Goal: Navigation & Orientation: Find specific page/section

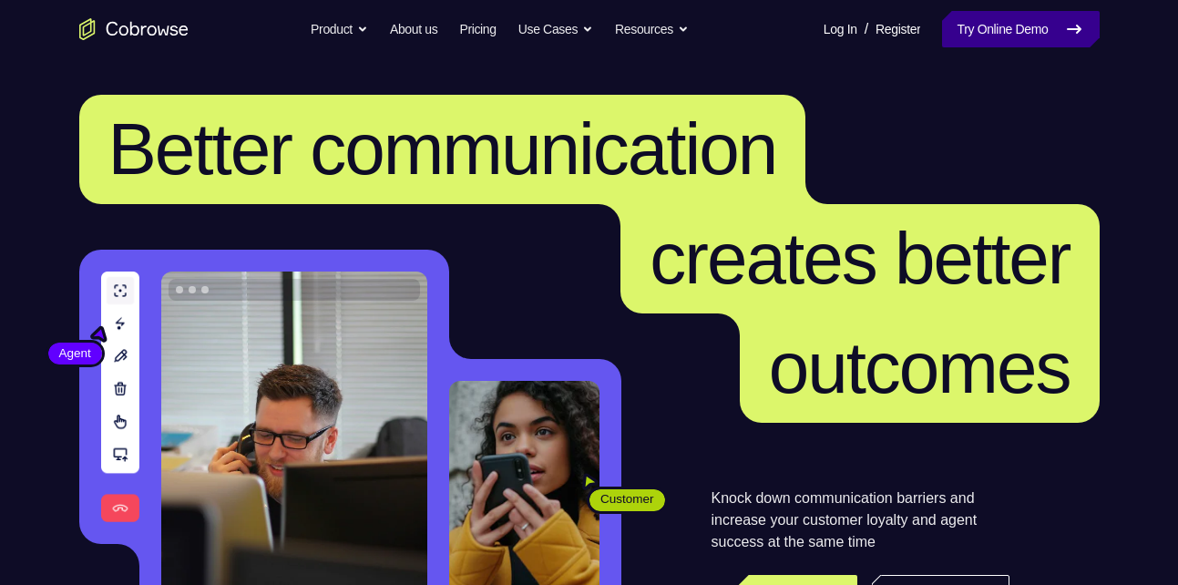
drag, startPoint x: 0, startPoint y: 0, endPoint x: 1004, endPoint y: 26, distance: 1004.2
click at [1004, 26] on link "Try Online Demo" at bounding box center [1020, 29] width 157 height 36
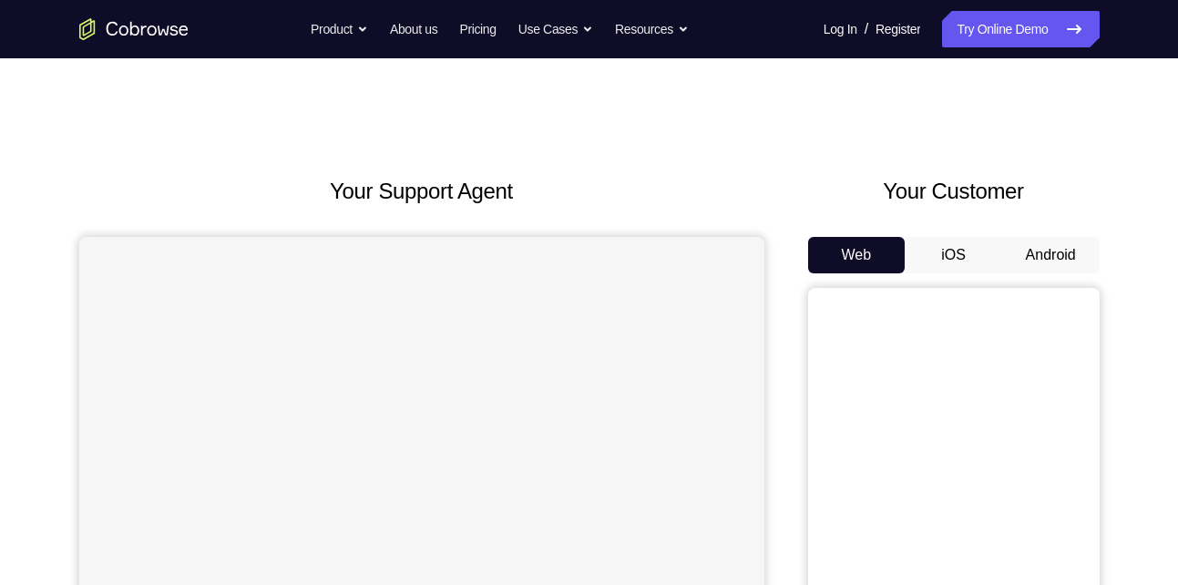
click at [1050, 256] on button "Android" at bounding box center [1050, 255] width 97 height 36
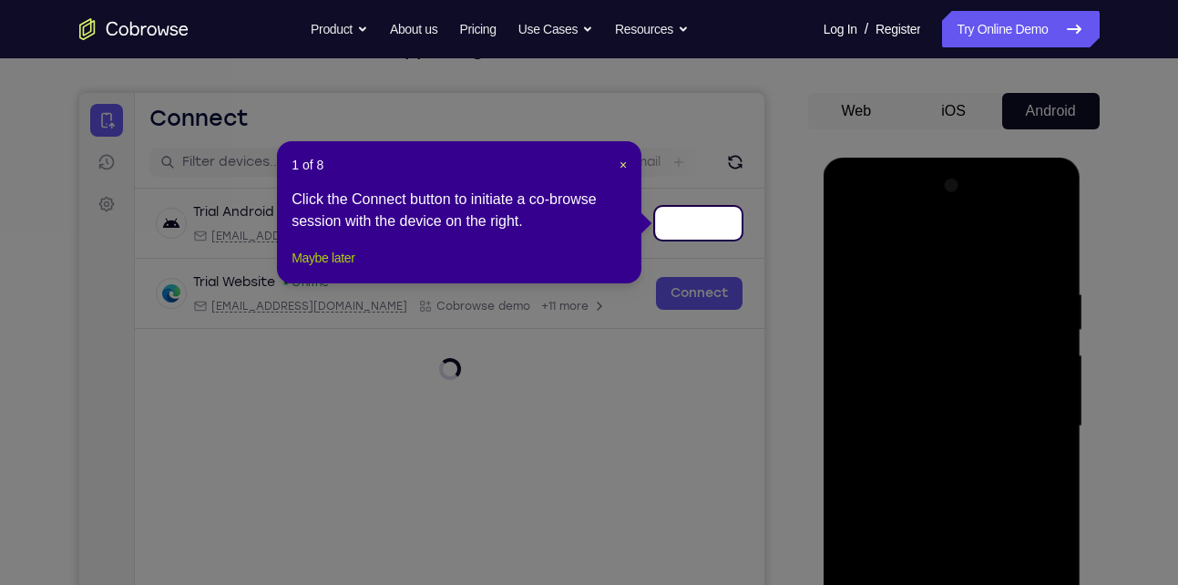
click at [343, 269] on button "Maybe later" at bounding box center [323, 258] width 63 height 22
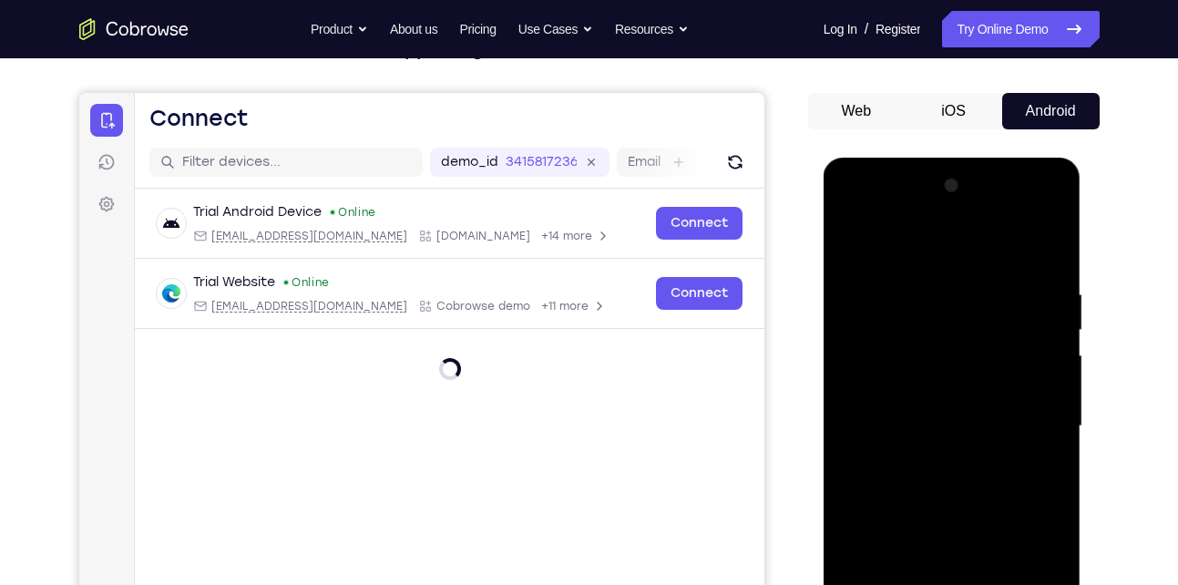
scroll to position [353, 0]
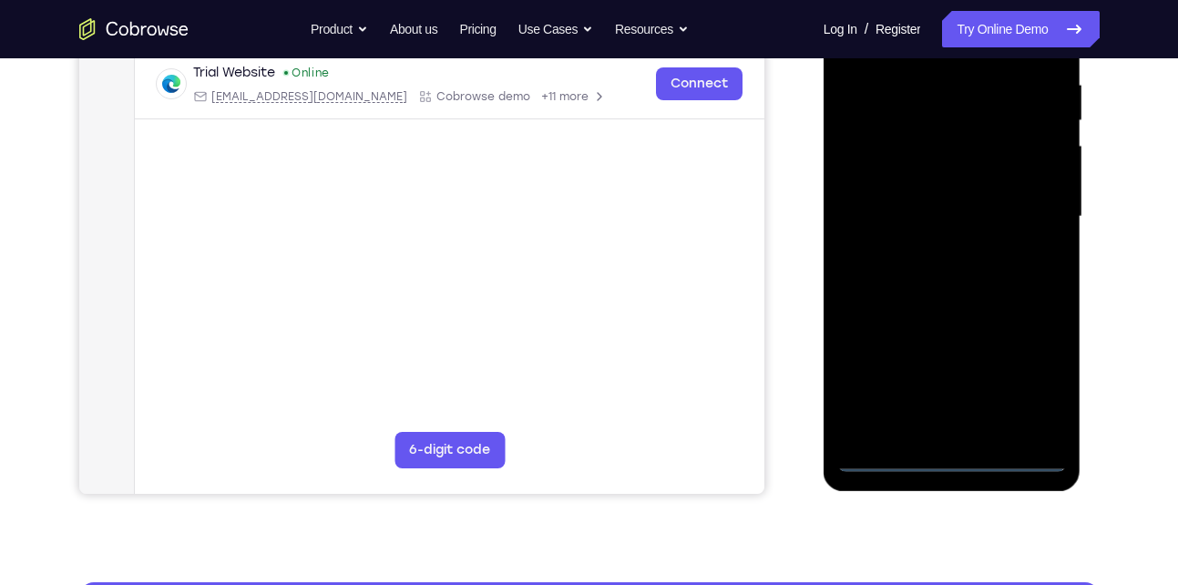
click at [954, 463] on div at bounding box center [952, 217] width 230 height 510
click at [1030, 371] on div at bounding box center [952, 217] width 230 height 510
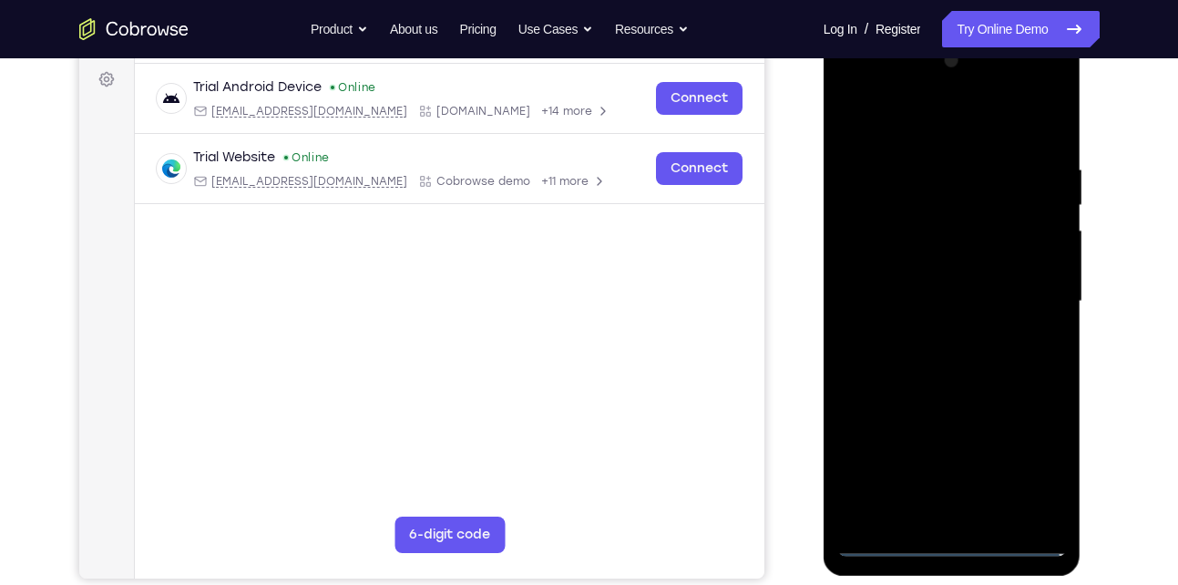
scroll to position [268, 0]
click at [856, 124] on div at bounding box center [952, 302] width 230 height 510
click at [1023, 286] on div at bounding box center [952, 302] width 230 height 510
click at [928, 332] on div at bounding box center [952, 302] width 230 height 510
click at [935, 285] on div at bounding box center [952, 302] width 230 height 510
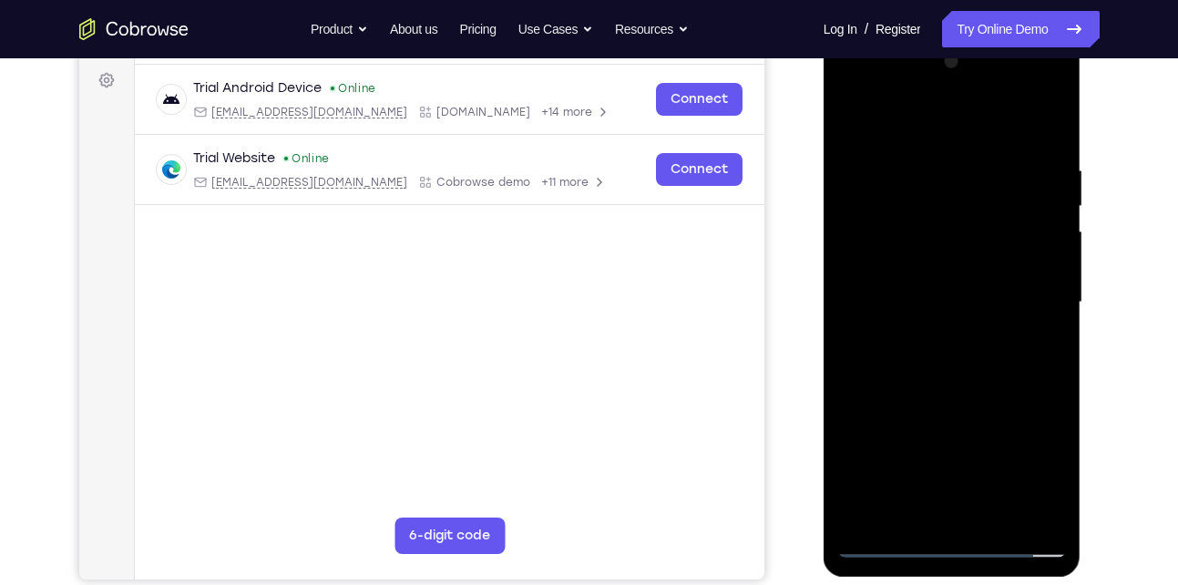
click at [945, 271] on div at bounding box center [952, 302] width 230 height 510
click at [995, 292] on div at bounding box center [952, 302] width 230 height 510
click at [948, 365] on div at bounding box center [952, 302] width 230 height 510
click at [950, 353] on div at bounding box center [952, 302] width 230 height 510
click at [980, 393] on div at bounding box center [952, 302] width 230 height 510
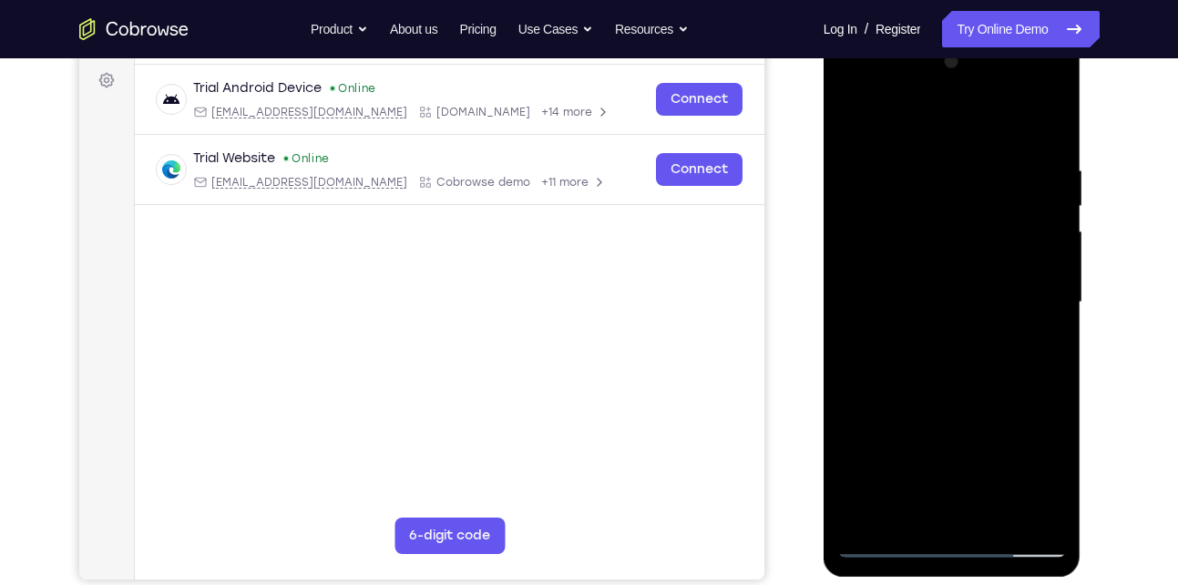
click at [993, 520] on div at bounding box center [952, 302] width 230 height 510
click at [950, 396] on div at bounding box center [952, 302] width 230 height 510
click at [943, 252] on div at bounding box center [952, 302] width 230 height 510
click at [913, 473] on div at bounding box center [952, 302] width 230 height 510
click at [948, 471] on div at bounding box center [952, 302] width 230 height 510
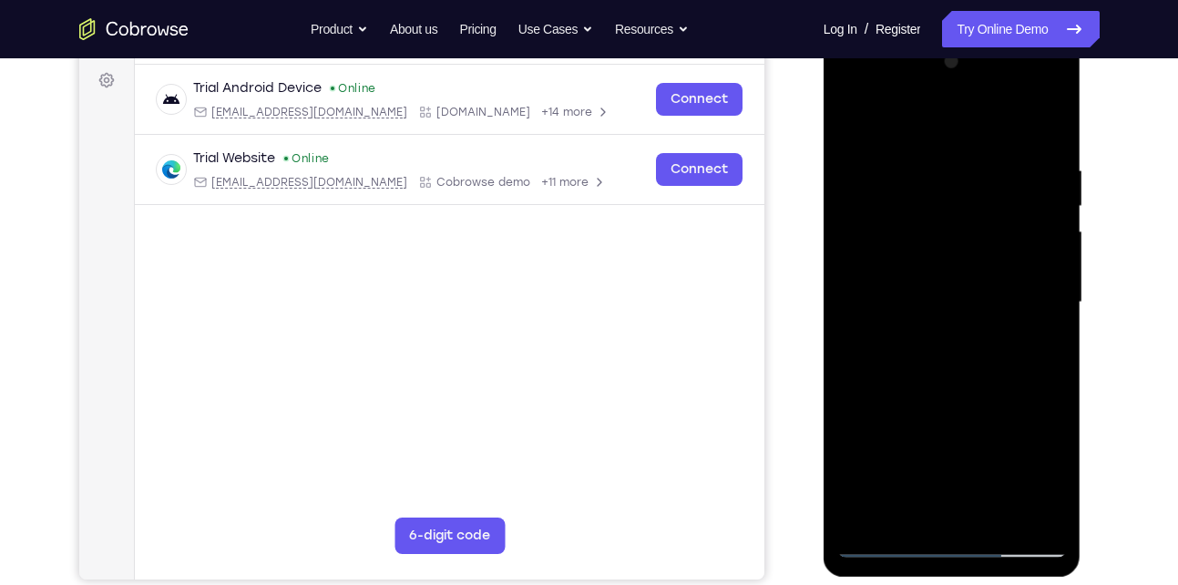
click at [905, 447] on div at bounding box center [952, 302] width 230 height 510
click at [853, 125] on div at bounding box center [952, 302] width 230 height 510
click at [854, 117] on div at bounding box center [952, 302] width 230 height 510
click at [1054, 117] on div at bounding box center [952, 302] width 230 height 510
click at [954, 146] on div at bounding box center [952, 302] width 230 height 510
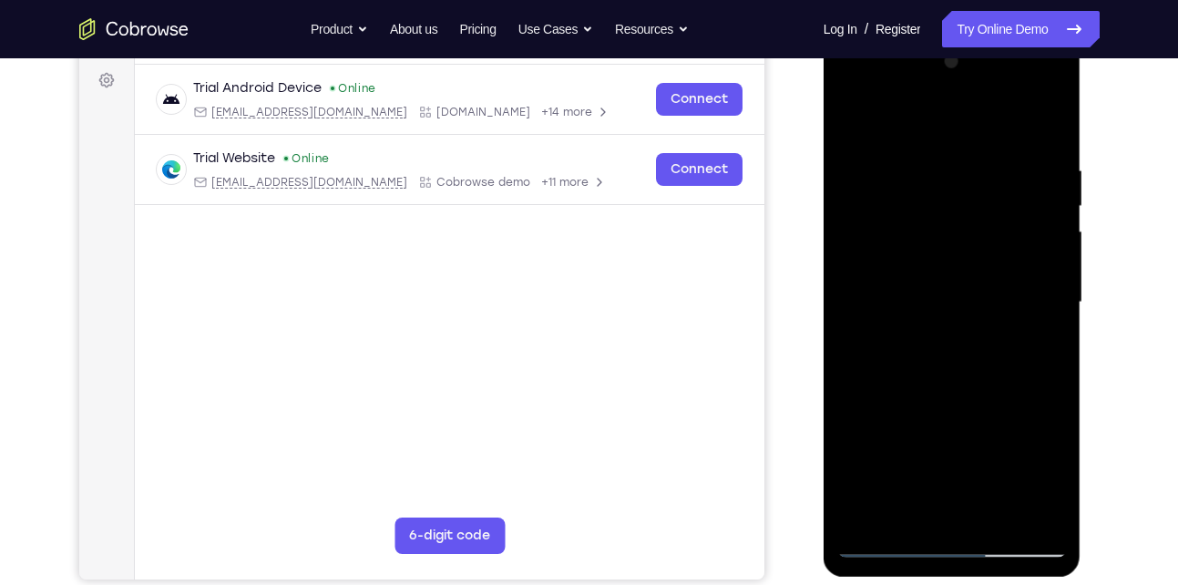
click at [983, 148] on div at bounding box center [952, 302] width 230 height 510
click at [979, 211] on div at bounding box center [952, 302] width 230 height 510
click at [985, 242] on div at bounding box center [952, 302] width 230 height 510
click at [1033, 210] on div at bounding box center [952, 302] width 230 height 510
click at [1032, 244] on div at bounding box center [952, 302] width 230 height 510
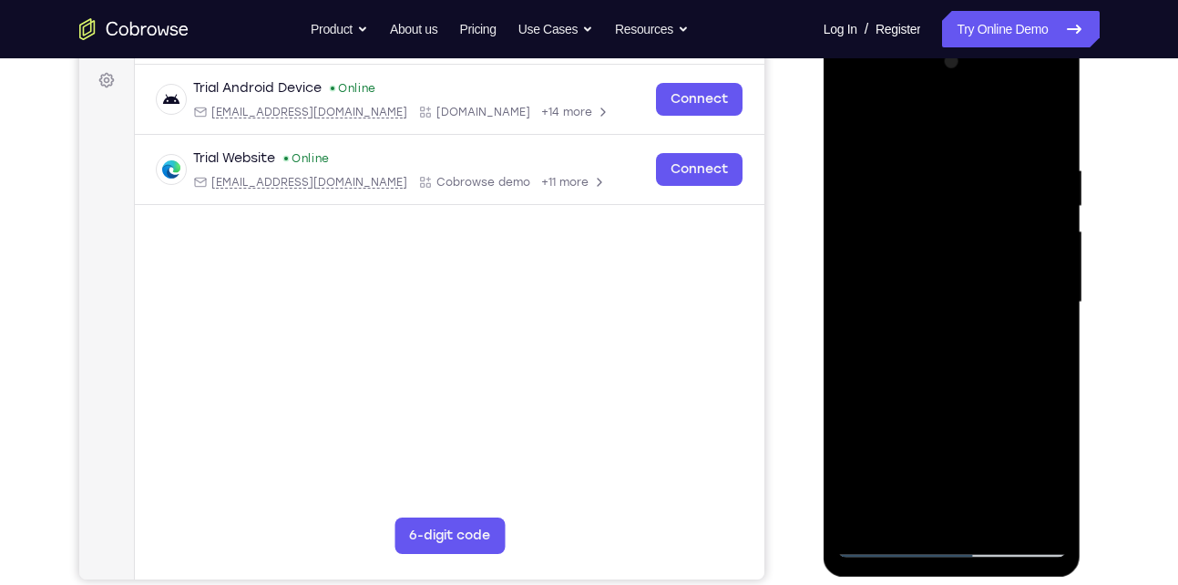
click at [991, 177] on div at bounding box center [952, 302] width 230 height 510
click at [1034, 182] on div at bounding box center [952, 302] width 230 height 510
click at [1032, 144] on div at bounding box center [952, 302] width 230 height 510
click at [894, 172] on div at bounding box center [952, 302] width 230 height 510
click at [853, 112] on div at bounding box center [952, 302] width 230 height 510
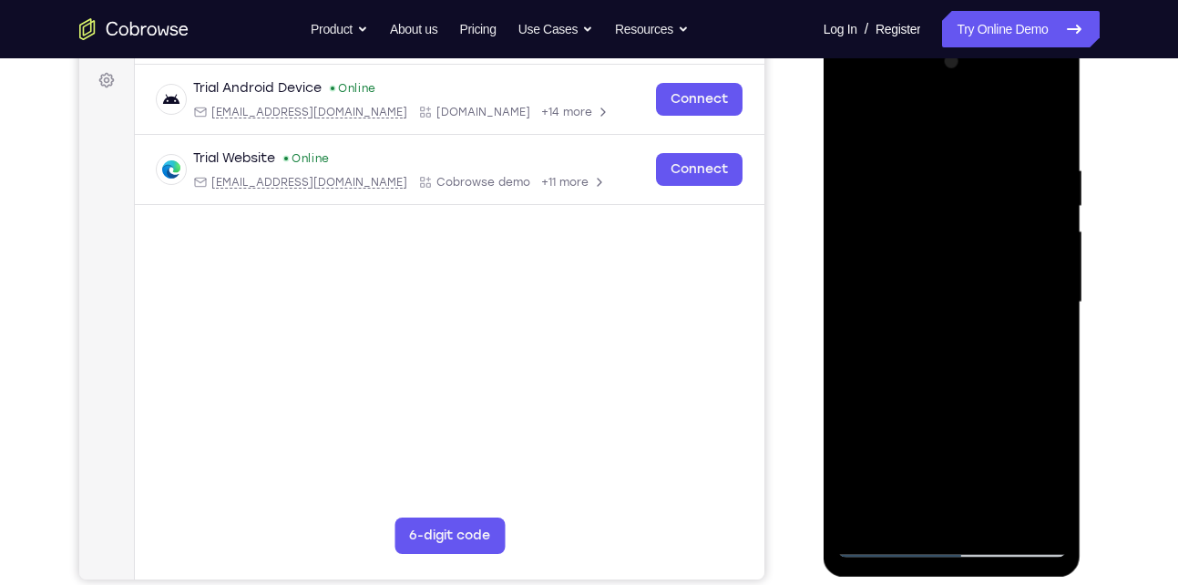
click at [853, 112] on div at bounding box center [952, 302] width 230 height 510
click at [864, 520] on div at bounding box center [952, 302] width 230 height 510
click at [926, 167] on div at bounding box center [952, 302] width 230 height 510
click at [1042, 249] on div at bounding box center [952, 302] width 230 height 510
click at [1018, 516] on div at bounding box center [952, 302] width 230 height 510
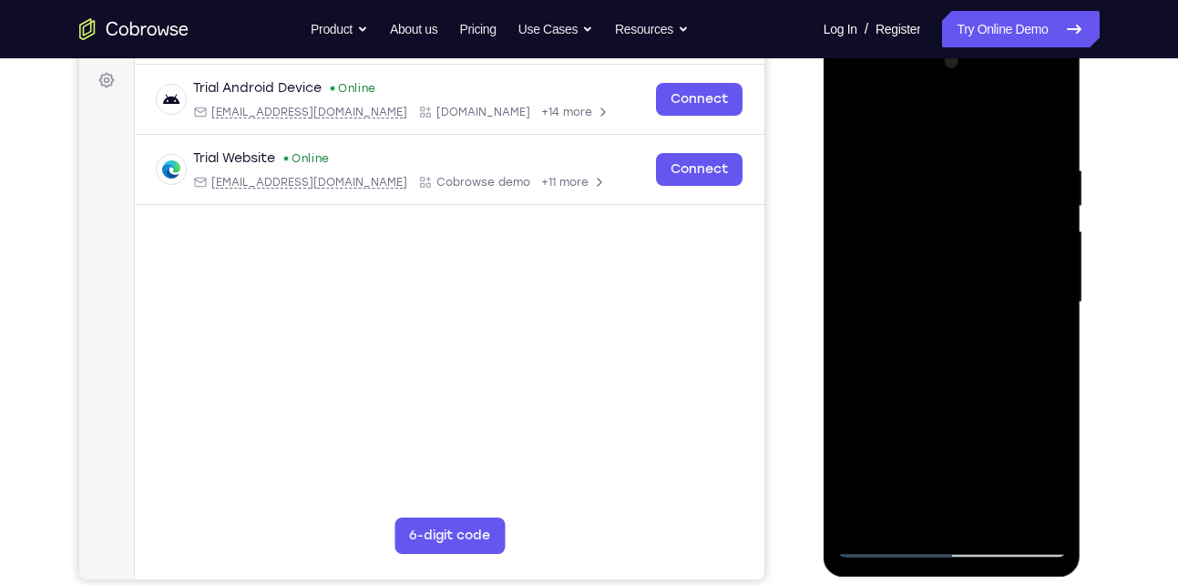
click at [1018, 516] on div at bounding box center [952, 302] width 230 height 510
click at [1073, 432] on div at bounding box center [952, 305] width 258 height 543
click at [1015, 194] on div at bounding box center [952, 302] width 230 height 510
click at [1027, 164] on div at bounding box center [952, 302] width 230 height 510
click at [1006, 221] on div at bounding box center [952, 302] width 230 height 510
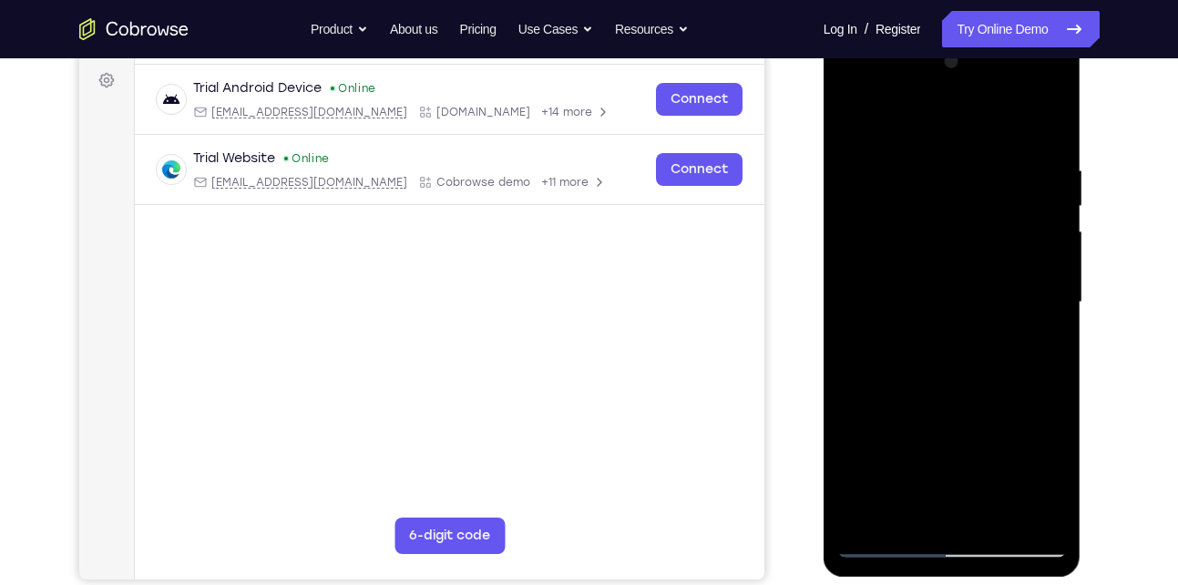
click at [1049, 128] on div at bounding box center [952, 302] width 230 height 510
click at [1044, 132] on div at bounding box center [952, 302] width 230 height 510
click at [1041, 168] on div at bounding box center [952, 302] width 230 height 510
click at [1032, 180] on div at bounding box center [952, 302] width 230 height 510
click at [1033, 179] on div at bounding box center [952, 302] width 230 height 510
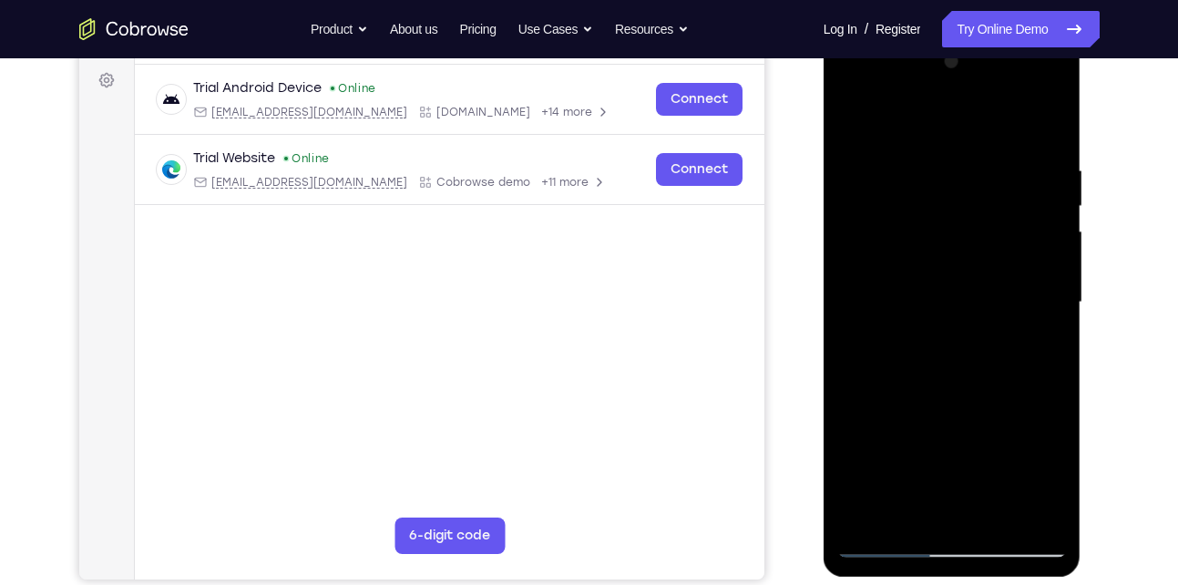
click at [1022, 511] on div at bounding box center [952, 302] width 230 height 510
click at [1018, 508] on div at bounding box center [952, 302] width 230 height 510
click at [1045, 131] on div at bounding box center [952, 302] width 230 height 510
click at [1023, 506] on div at bounding box center [952, 302] width 230 height 510
click at [1036, 154] on div at bounding box center [952, 302] width 230 height 510
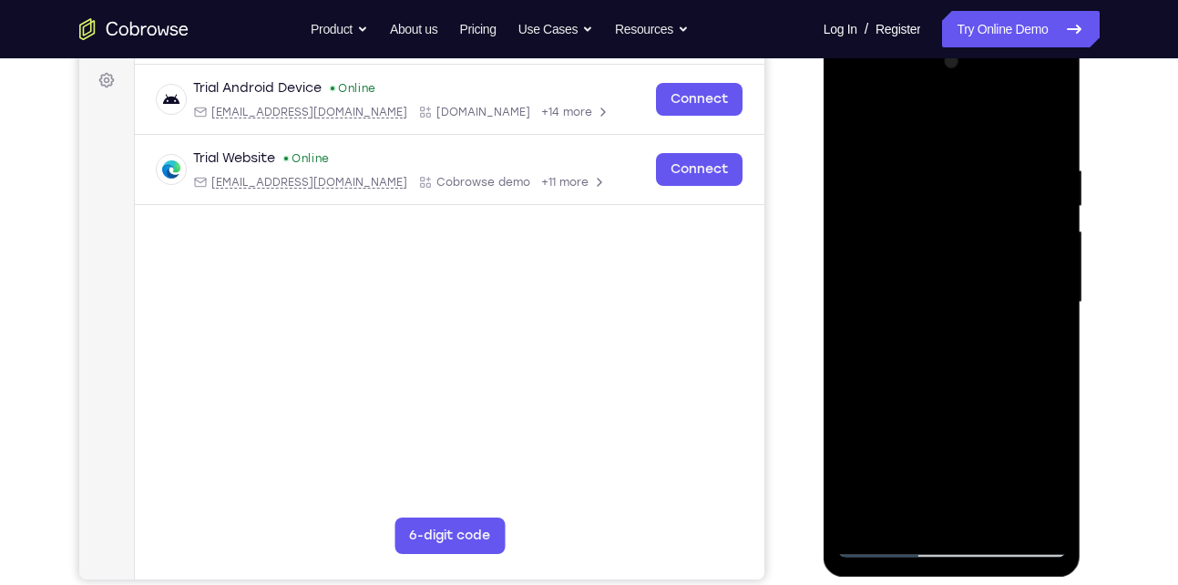
click at [1024, 517] on div at bounding box center [952, 302] width 230 height 510
click at [1044, 134] on div at bounding box center [952, 302] width 230 height 510
click at [1044, 128] on div at bounding box center [952, 302] width 230 height 510
drag, startPoint x: 1017, startPoint y: 150, endPoint x: 916, endPoint y: 143, distance: 100.5
click at [916, 143] on div at bounding box center [952, 302] width 230 height 510
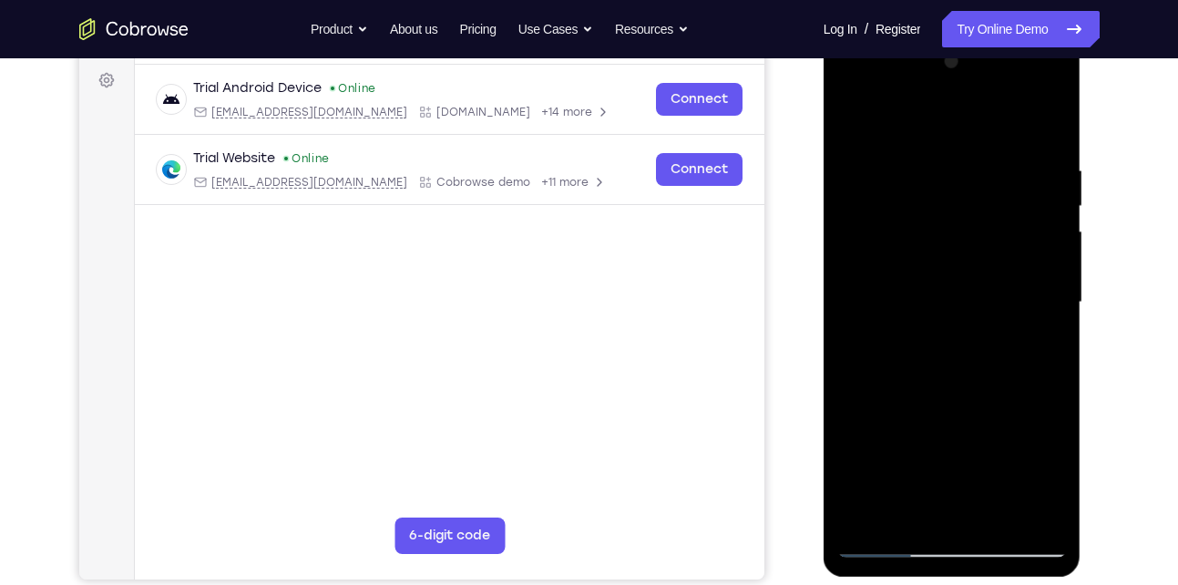
drag, startPoint x: 970, startPoint y: 171, endPoint x: 897, endPoint y: 173, distance: 72.9
click at [897, 173] on div at bounding box center [952, 302] width 230 height 510
drag, startPoint x: 1010, startPoint y: 182, endPoint x: 895, endPoint y: 180, distance: 114.8
click at [895, 180] on div at bounding box center [952, 302] width 230 height 510
drag, startPoint x: 1010, startPoint y: 177, endPoint x: 895, endPoint y: 182, distance: 114.9
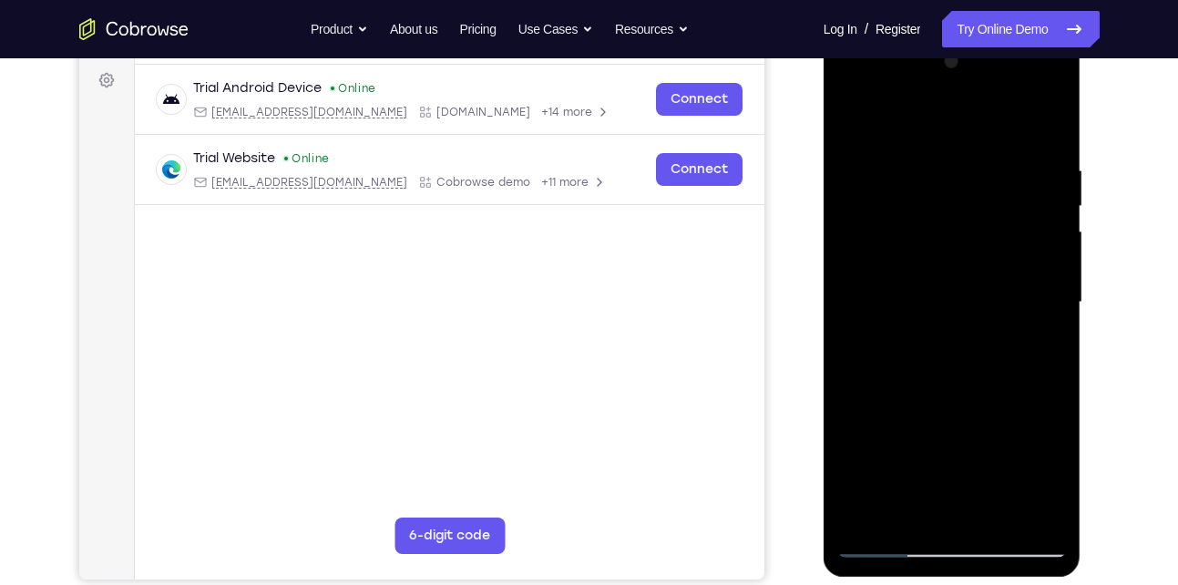
click at [895, 182] on div at bounding box center [952, 302] width 230 height 510
click at [1052, 118] on div at bounding box center [952, 302] width 230 height 510
click at [879, 544] on div at bounding box center [952, 302] width 230 height 510
click at [993, 516] on div at bounding box center [952, 302] width 230 height 510
drag, startPoint x: 940, startPoint y: 412, endPoint x: 928, endPoint y: 279, distance: 133.5
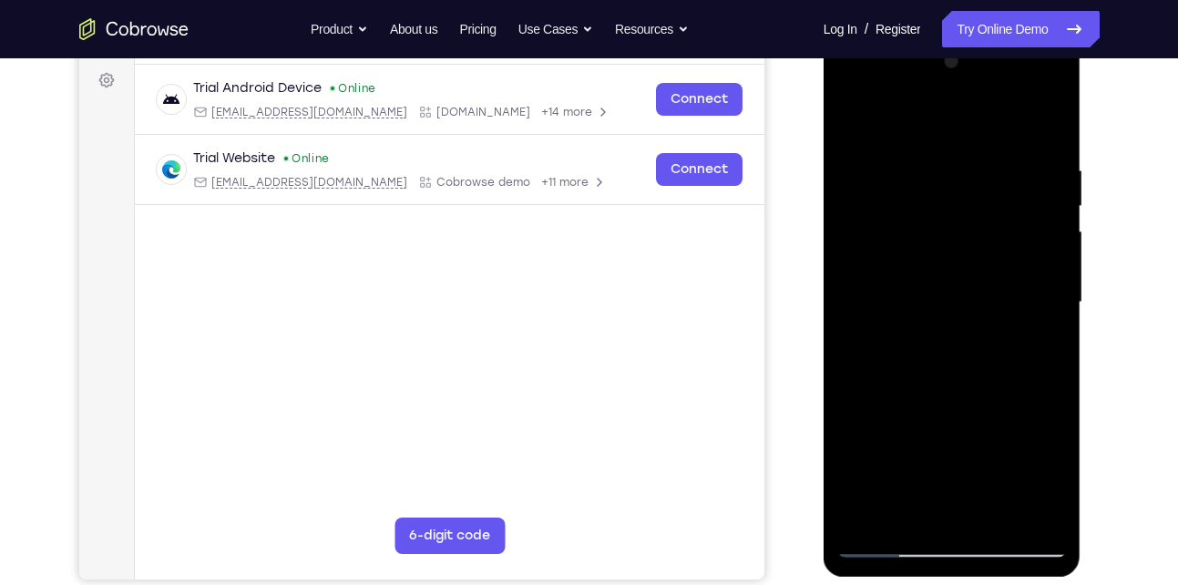
click at [928, 279] on div at bounding box center [952, 302] width 230 height 510
click at [926, 282] on div at bounding box center [952, 302] width 230 height 510
click at [848, 126] on div at bounding box center [952, 302] width 230 height 510
drag, startPoint x: 946, startPoint y: 265, endPoint x: 958, endPoint y: 377, distance: 112.7
click at [958, 377] on div at bounding box center [952, 302] width 230 height 510
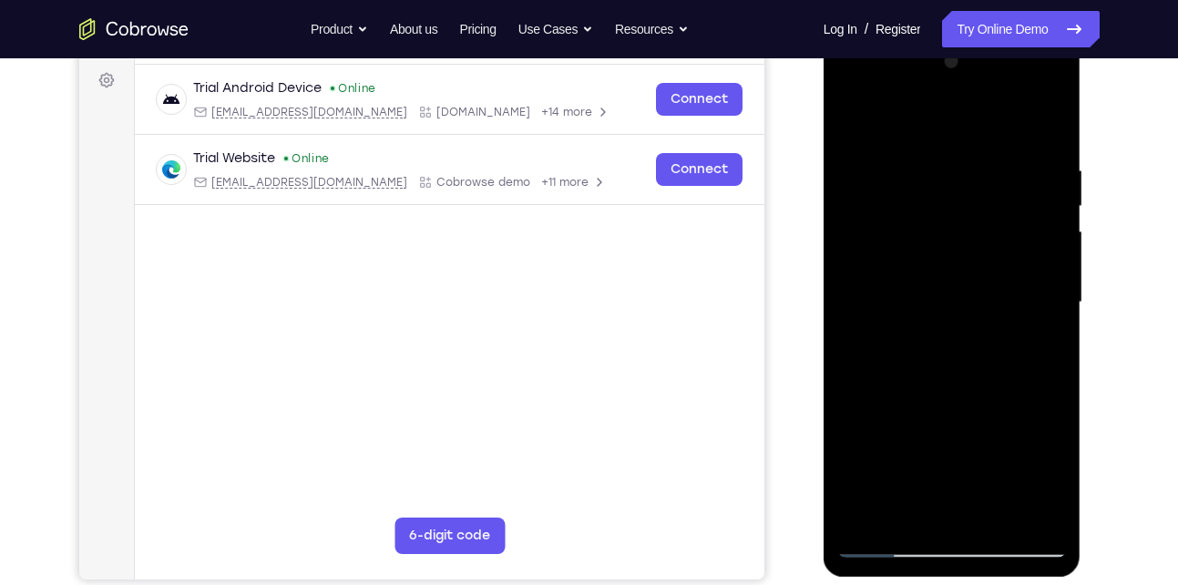
click at [856, 113] on div at bounding box center [952, 302] width 230 height 510
drag, startPoint x: 944, startPoint y: 192, endPoint x: 991, endPoint y: 549, distance: 360.2
click at [991, 549] on div at bounding box center [952, 302] width 230 height 510
drag, startPoint x: 961, startPoint y: 242, endPoint x: 958, endPoint y: 448, distance: 205.9
click at [958, 448] on div at bounding box center [952, 302] width 230 height 510
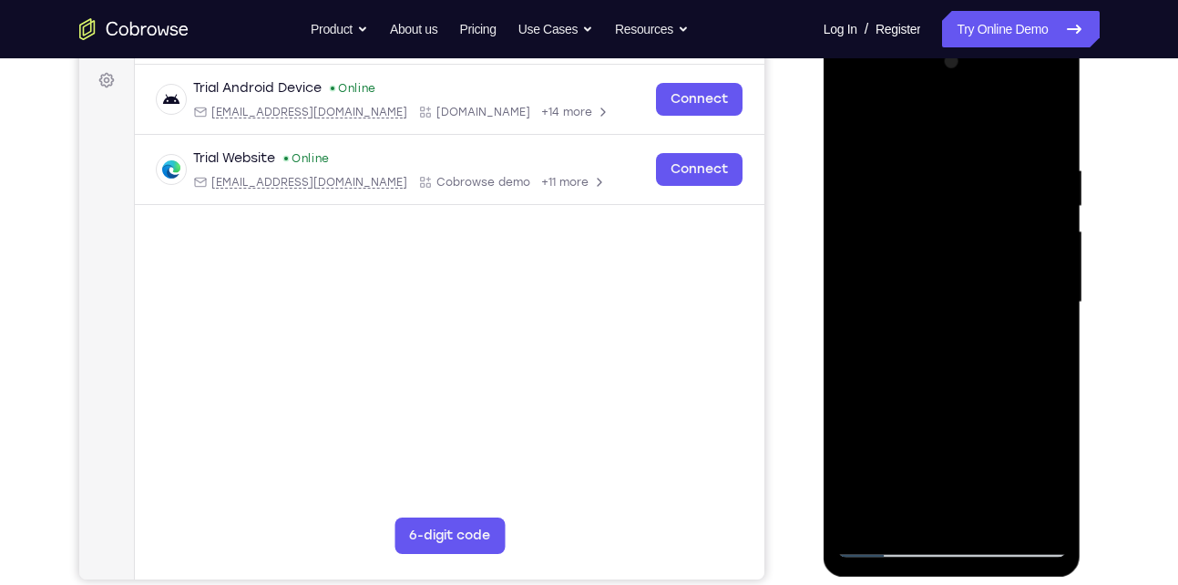
click at [1038, 151] on div at bounding box center [952, 302] width 230 height 510
click at [1018, 507] on div at bounding box center [952, 302] width 230 height 510
click at [1048, 128] on div at bounding box center [952, 302] width 230 height 510
drag, startPoint x: 1008, startPoint y: 172, endPoint x: 896, endPoint y: 169, distance: 112.1
click at [896, 169] on div at bounding box center [952, 302] width 230 height 510
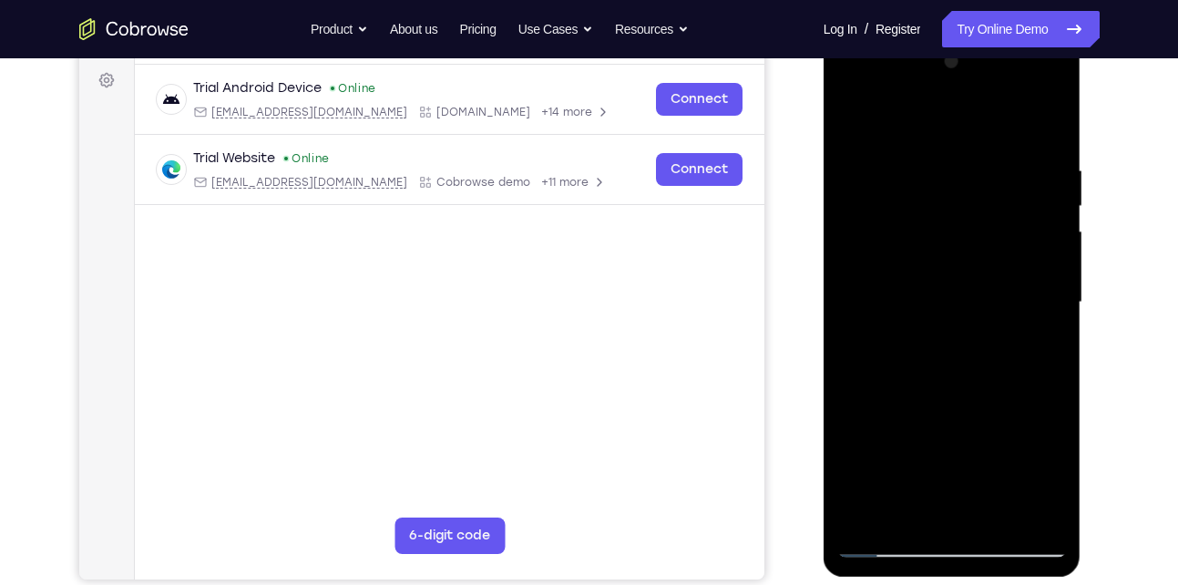
drag, startPoint x: 1004, startPoint y: 164, endPoint x: 901, endPoint y: 161, distance: 103.0
click at [901, 161] on div at bounding box center [952, 302] width 230 height 510
drag, startPoint x: 1011, startPoint y: 176, endPoint x: 982, endPoint y: 178, distance: 29.2
click at [982, 178] on div at bounding box center [952, 302] width 230 height 510
